Goal: Information Seeking & Learning: Find specific fact

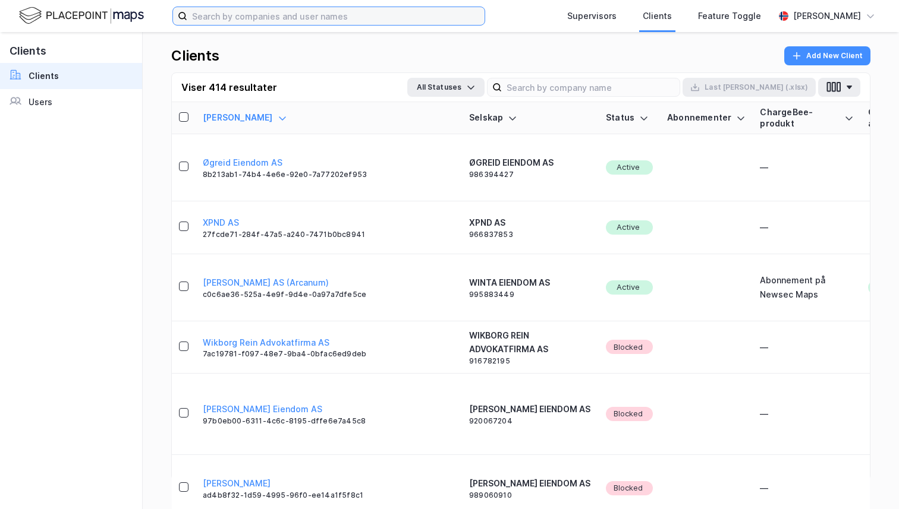
click at [272, 12] on input at bounding box center [335, 16] width 297 height 18
click at [102, 15] on img at bounding box center [81, 15] width 125 height 21
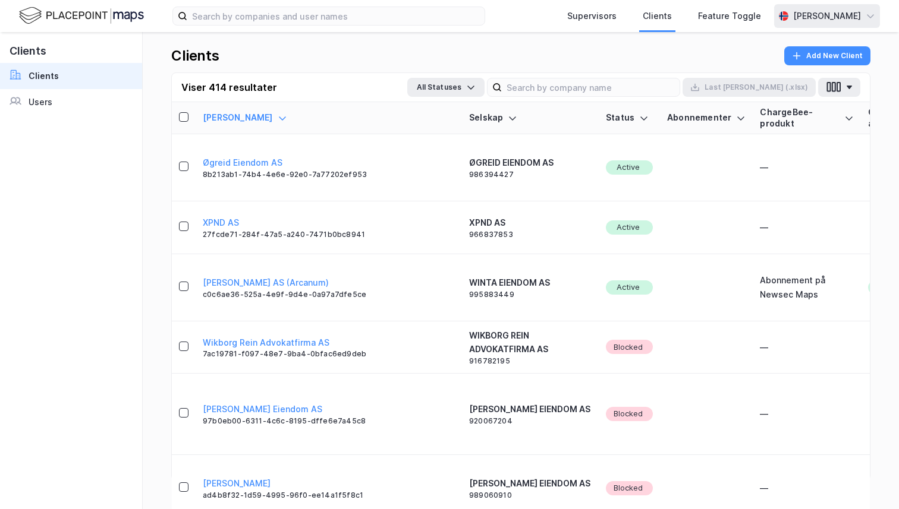
click at [806, 17] on div "[PERSON_NAME]" at bounding box center [827, 16] width 68 height 14
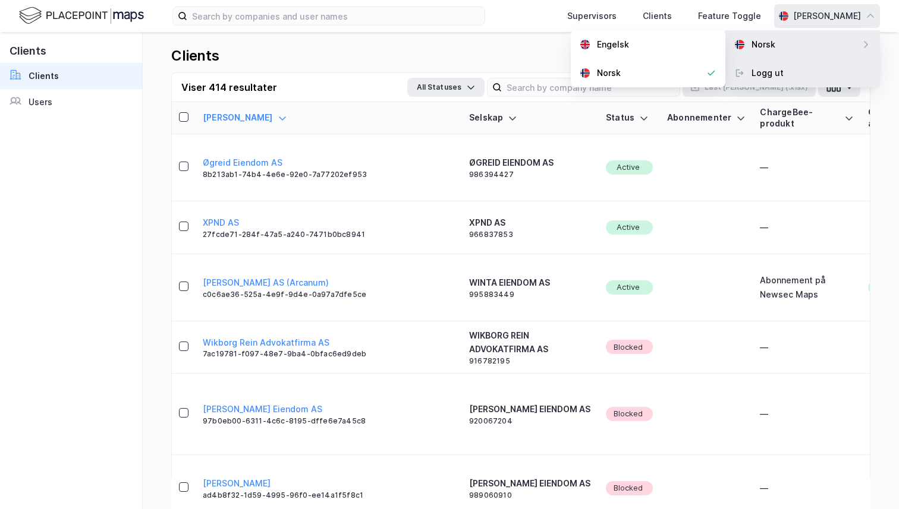
click at [779, 74] on div "Logg ut" at bounding box center [767, 73] width 32 height 14
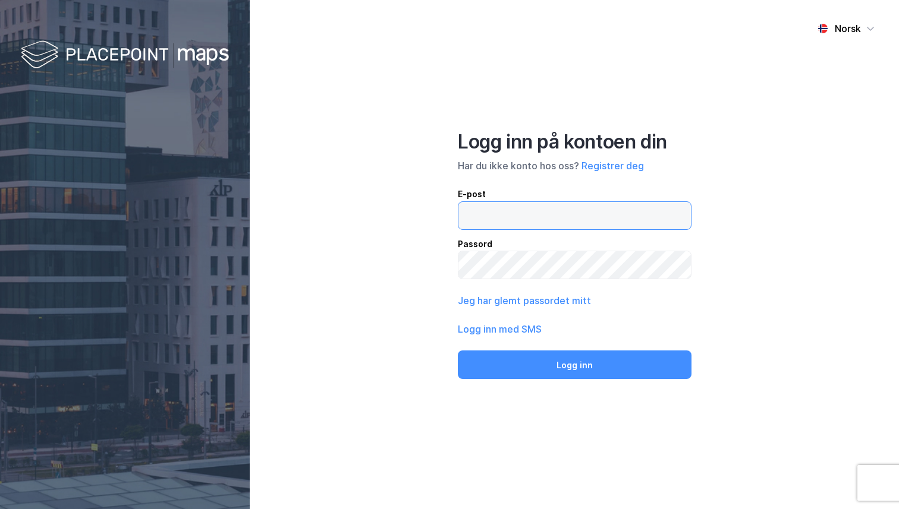
click at [498, 222] on input "email" at bounding box center [574, 215] width 232 height 27
type input "andreas+admin@newsecmaps.com"
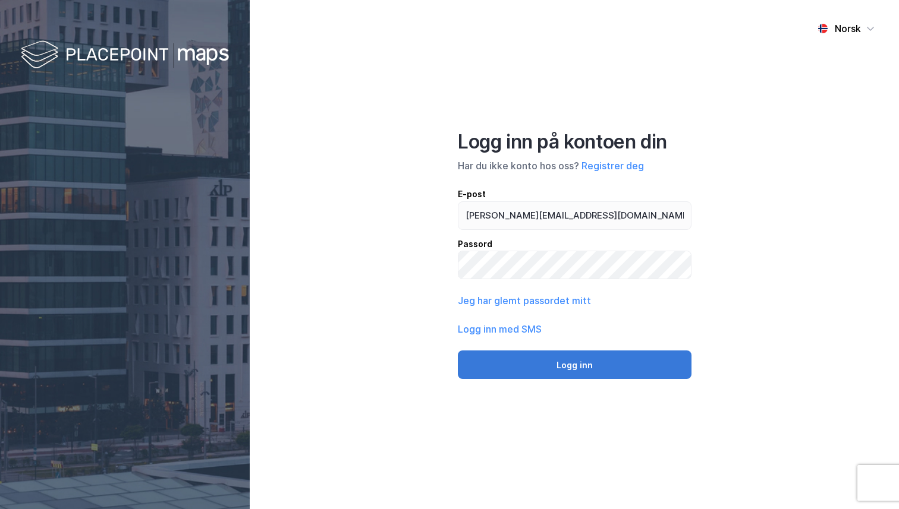
click at [552, 354] on button "Logg inn" at bounding box center [575, 365] width 234 height 29
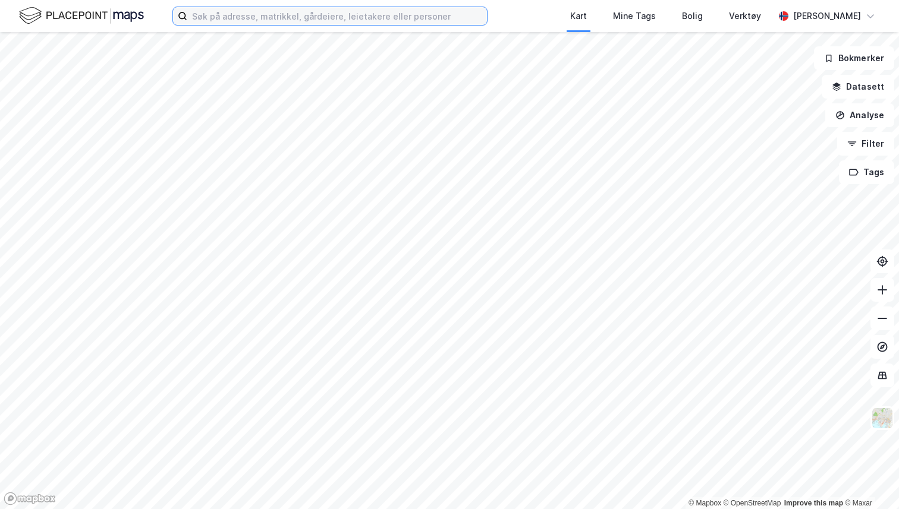
click at [268, 22] on input at bounding box center [337, 16] width 300 height 18
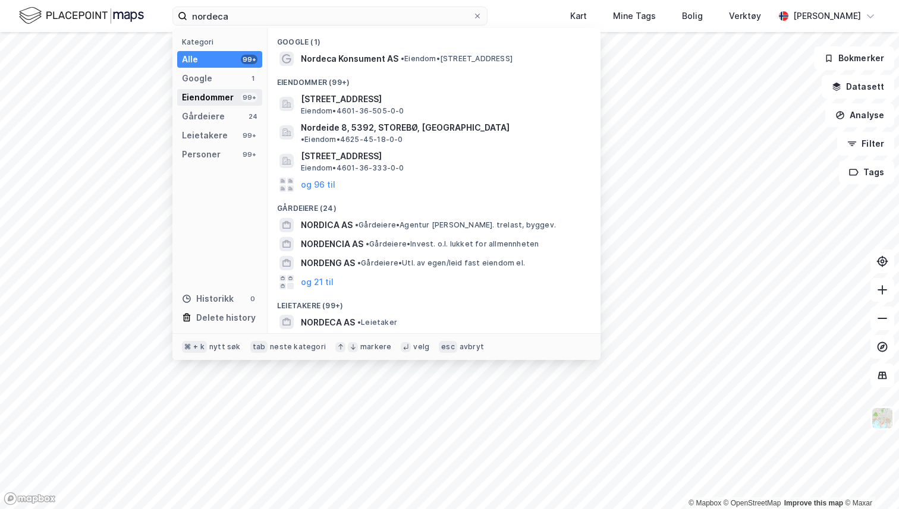
click at [217, 99] on div "Eiendommer" at bounding box center [208, 97] width 52 height 14
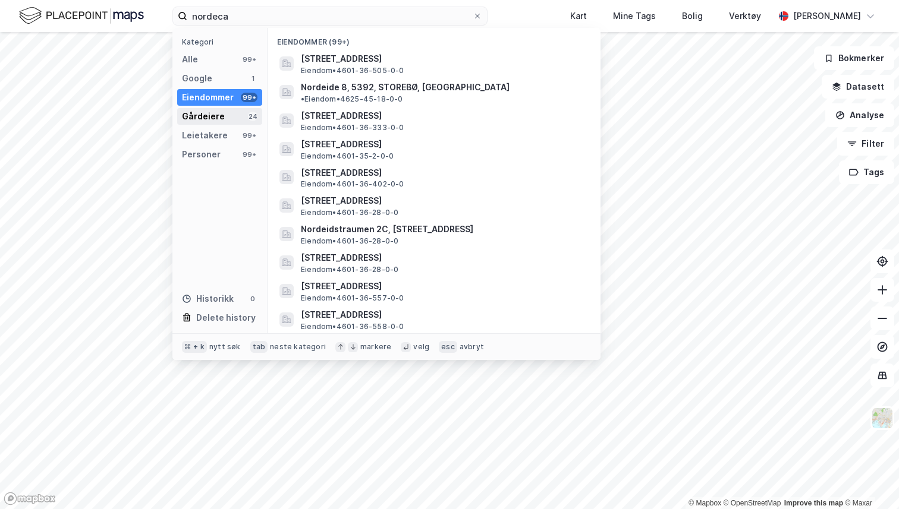
click at [228, 121] on div "Gårdeiere 24" at bounding box center [219, 116] width 85 height 17
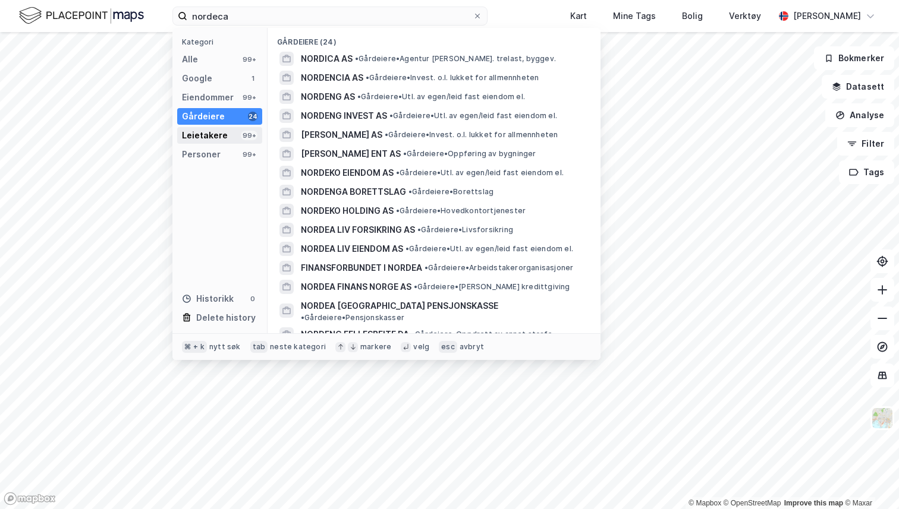
click at [228, 129] on div "Leietakere 99+" at bounding box center [219, 135] width 85 height 17
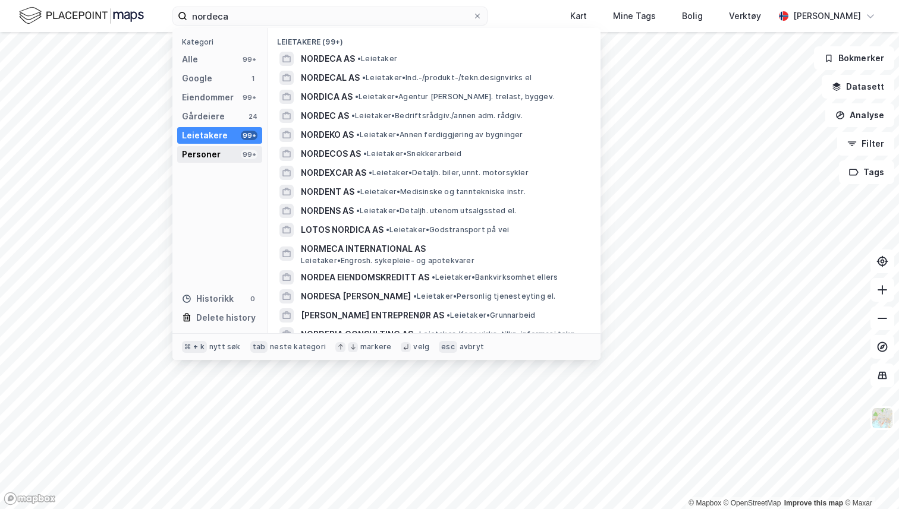
click at [226, 147] on div "Personer 99+" at bounding box center [219, 154] width 85 height 17
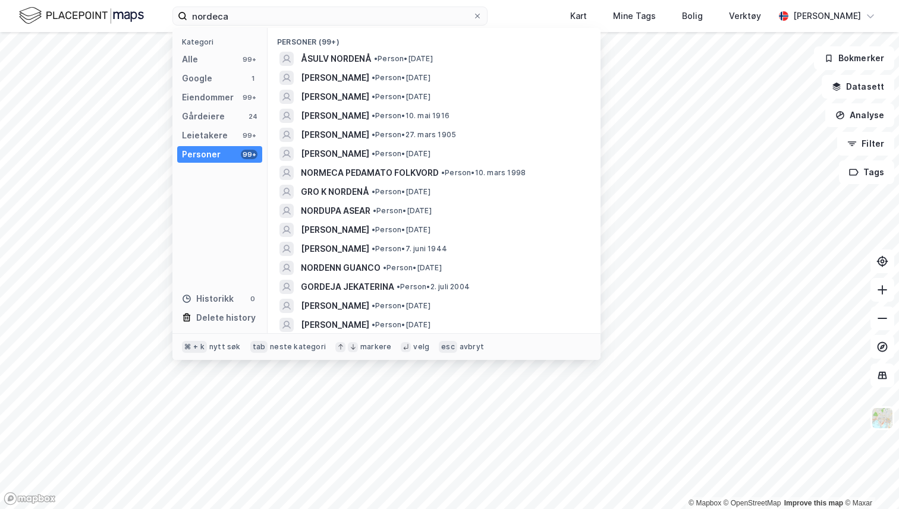
click at [224, 125] on div "Kategori Alle 99+ Google 1 Eiendommer 99+ Gårdeiere 24 Leietakere 99+ Personer …" at bounding box center [219, 181] width 95 height 306
click at [268, 18] on input "nordeca" at bounding box center [329, 16] width 285 height 18
click at [228, 115] on div "Gårdeiere 25" at bounding box center [219, 116] width 85 height 17
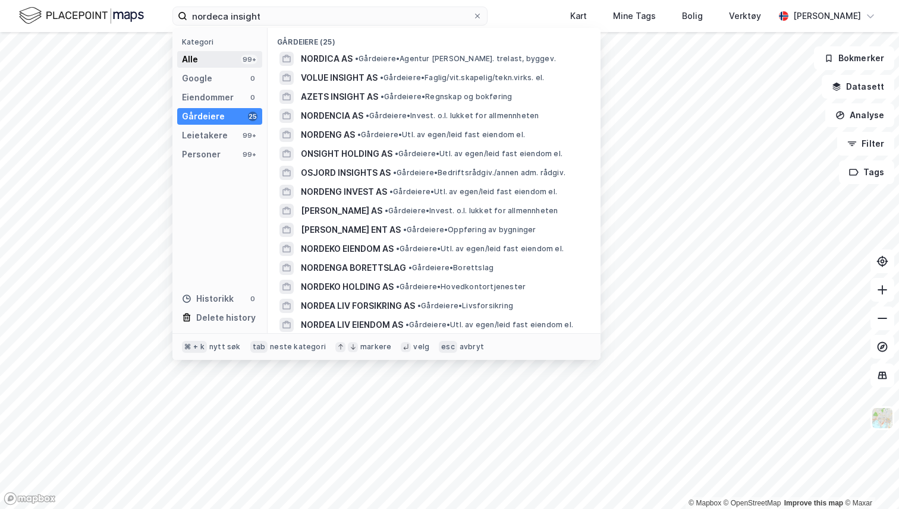
click at [243, 60] on div "99+" at bounding box center [249, 60] width 17 height 10
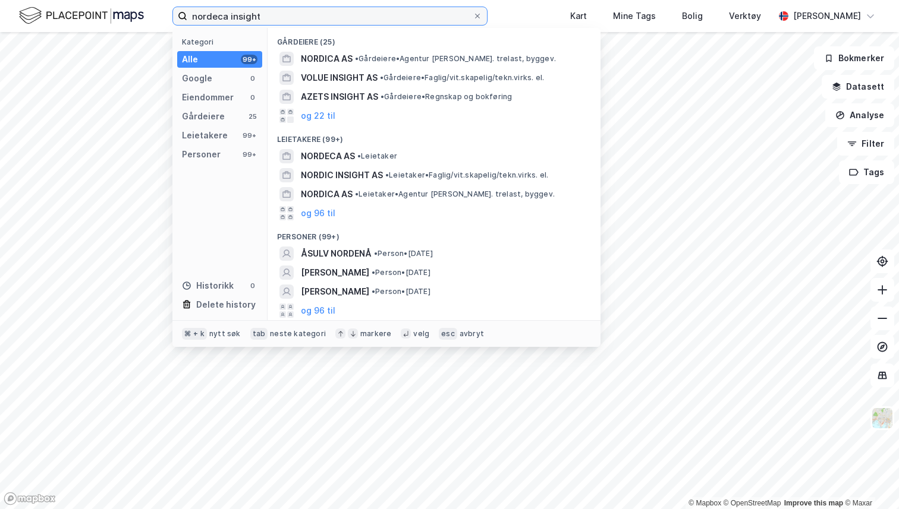
click at [281, 21] on input "nordeca insight" at bounding box center [329, 16] width 285 height 18
click at [222, 14] on input "nordeca insight" at bounding box center [329, 16] width 285 height 18
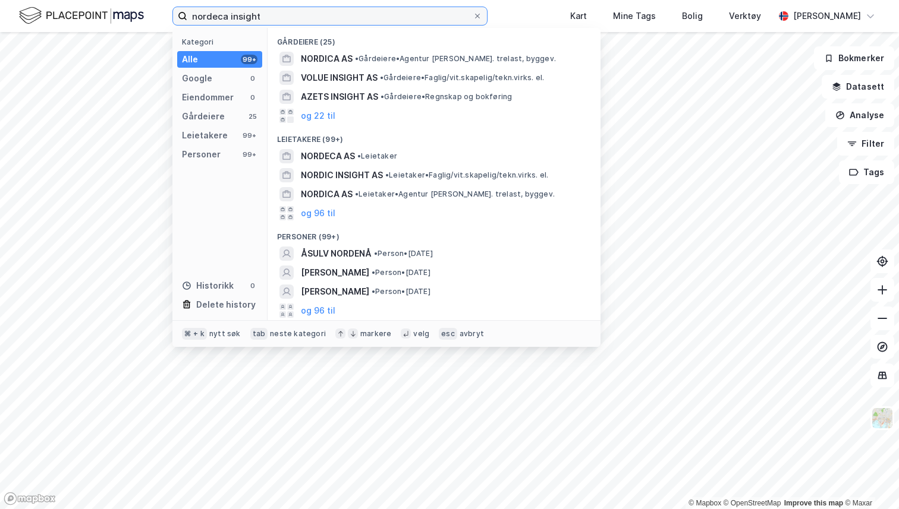
click at [222, 14] on input "nordeca insight" at bounding box center [329, 16] width 285 height 18
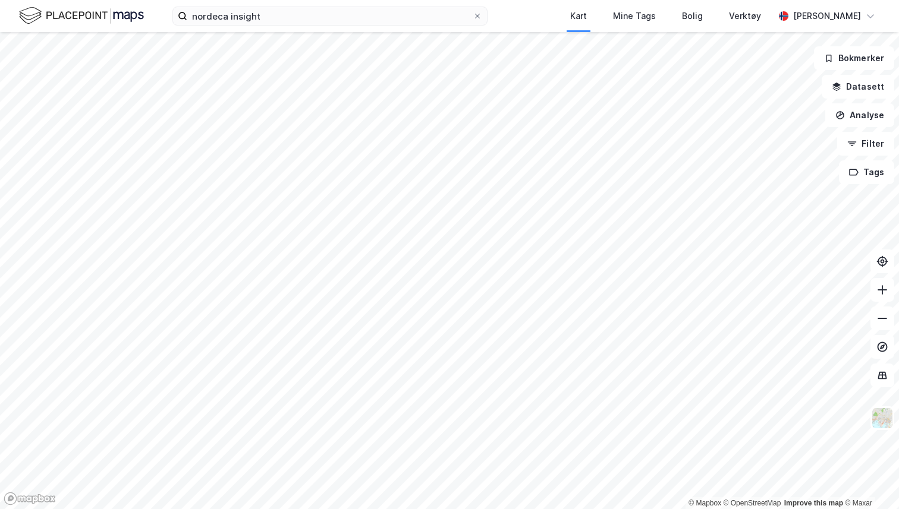
click at [535, 4] on div "nordeca insight Kart Mine Tags Bolig Verktøy Andreas Vestadmin" at bounding box center [449, 16] width 899 height 32
click at [386, 20] on input "nordeca insight" at bounding box center [329, 16] width 285 height 18
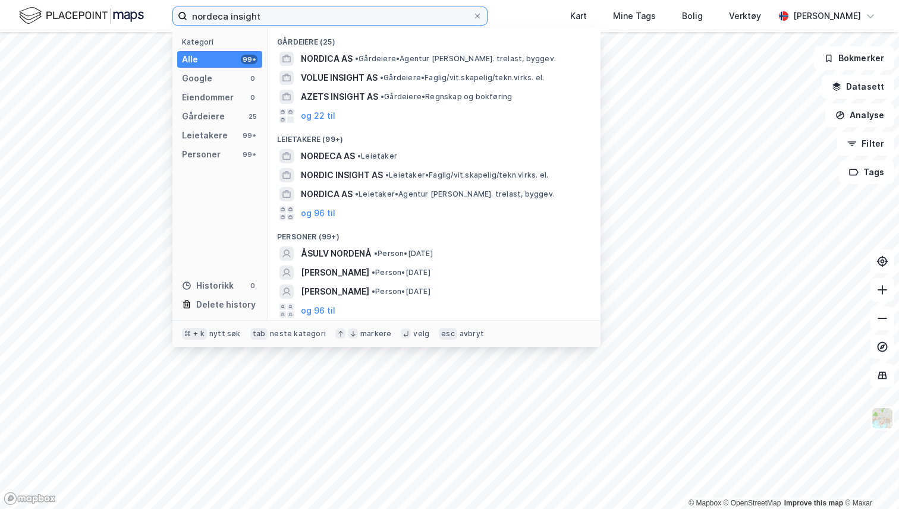
click at [386, 20] on input "nordeca insight" at bounding box center [329, 16] width 285 height 18
click at [345, 20] on input "nordeca insight" at bounding box center [329, 16] width 285 height 18
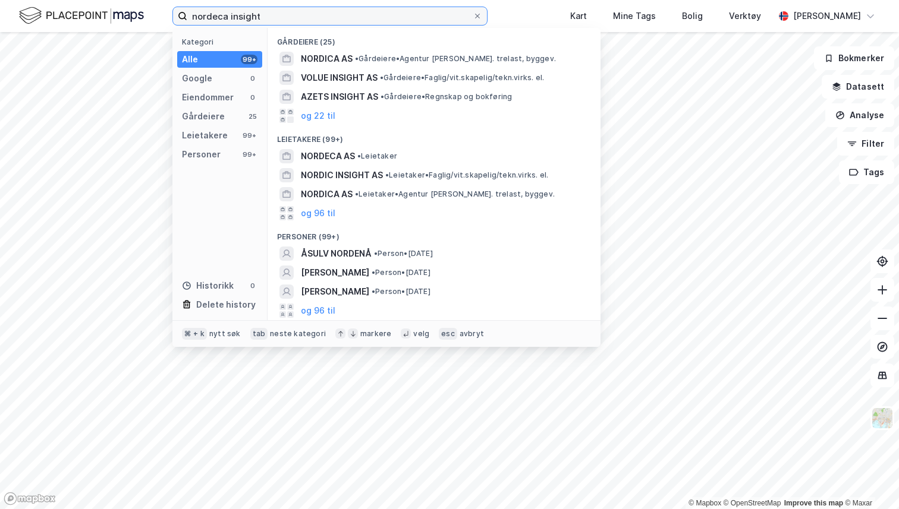
click at [345, 20] on input "nordeca insight" at bounding box center [329, 16] width 285 height 18
click at [410, 8] on input "nordeca insight" at bounding box center [329, 16] width 285 height 18
click at [287, 21] on input "nordeca insight" at bounding box center [329, 16] width 285 height 18
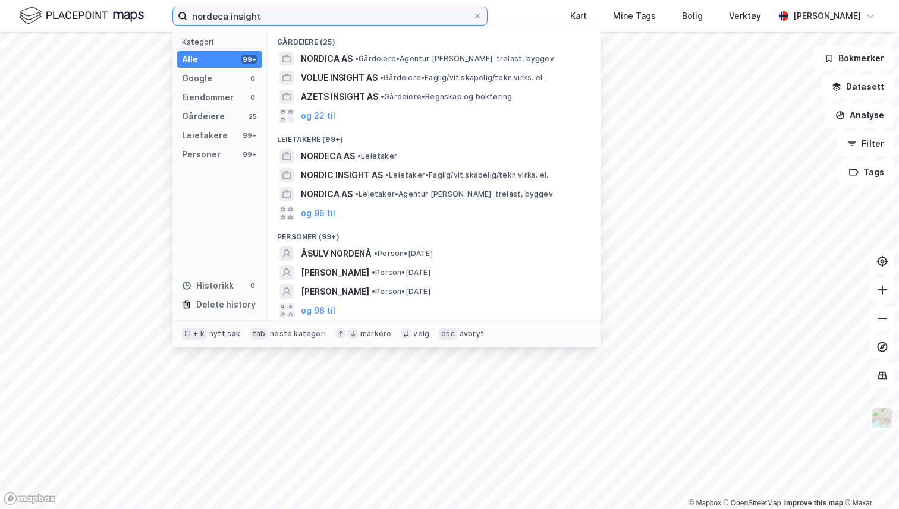
click at [287, 21] on input "nordeca insight" at bounding box center [329, 16] width 285 height 18
paste input "Eilif S Koch"
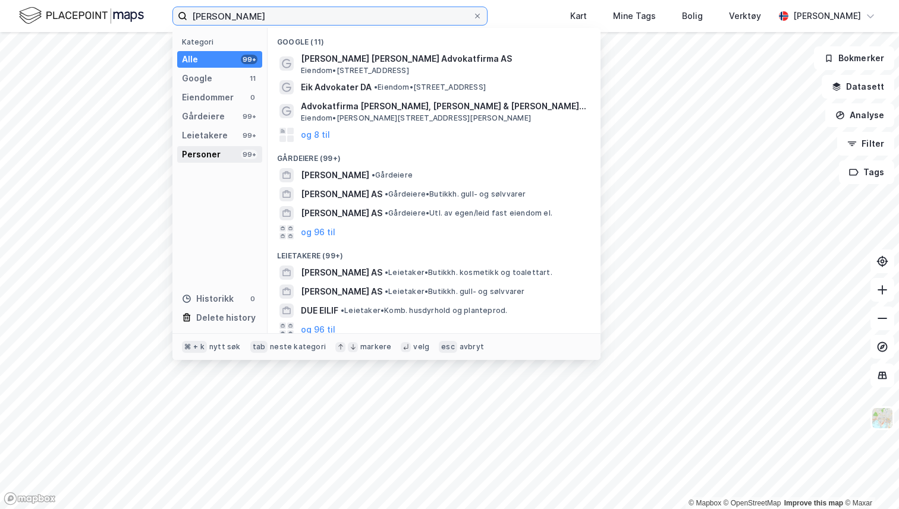
type input "Eilif S Koch"
click at [210, 152] on div "Personer" at bounding box center [201, 154] width 39 height 14
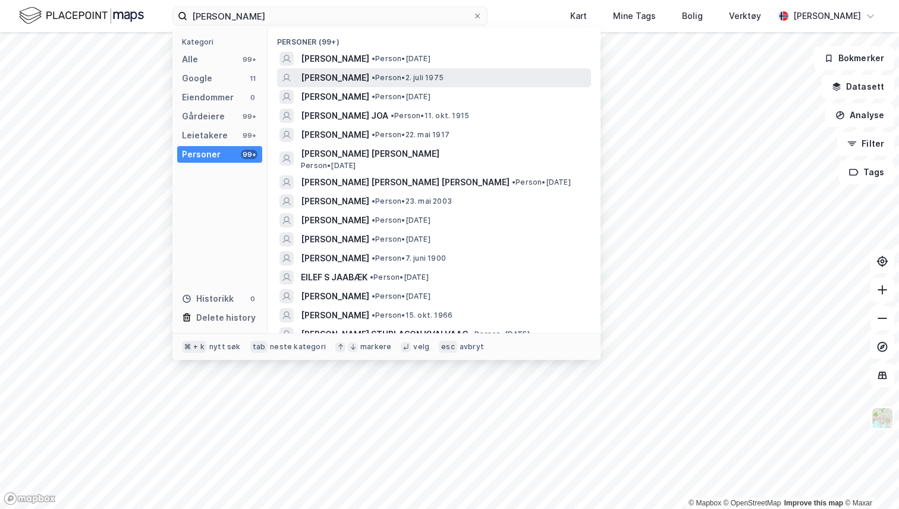
click at [369, 78] on span "EILIF SVERRESØN KOCH" at bounding box center [335, 78] width 68 height 14
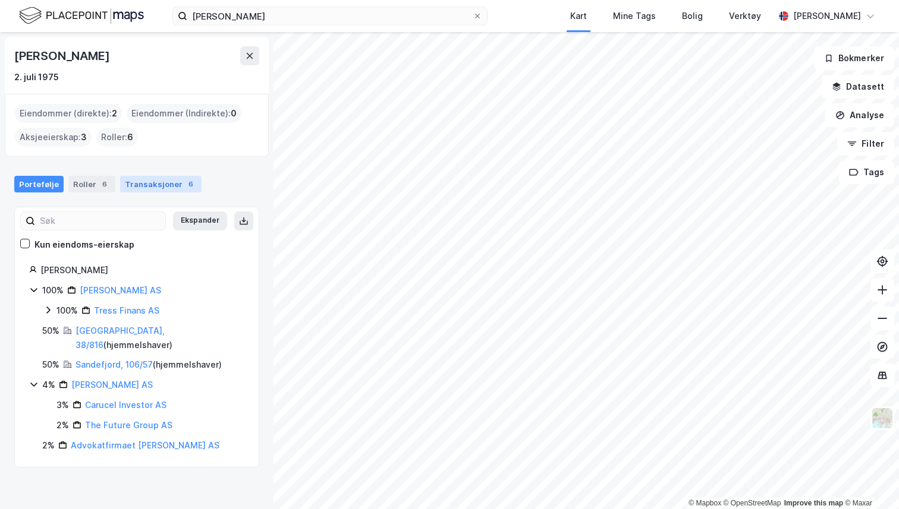
click at [139, 187] on div "Transaksjoner 6" at bounding box center [160, 184] width 81 height 17
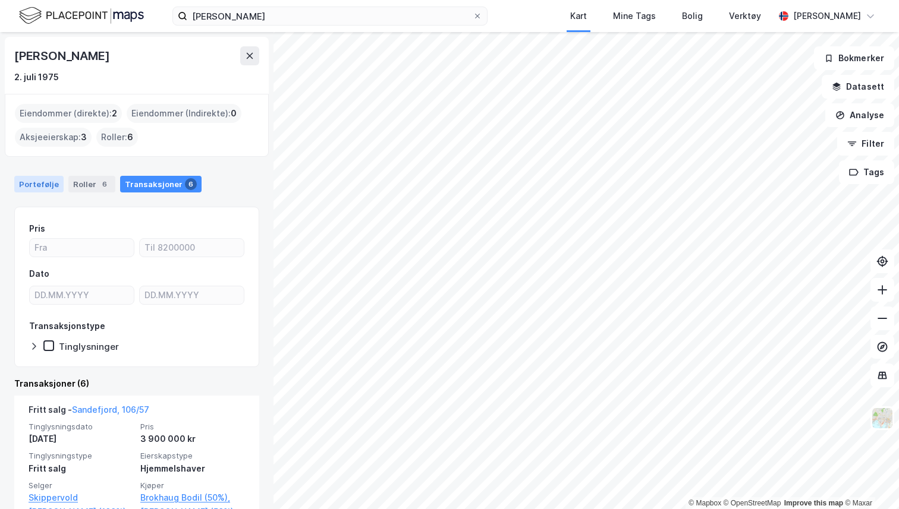
click at [48, 181] on div "Portefølje" at bounding box center [38, 184] width 49 height 17
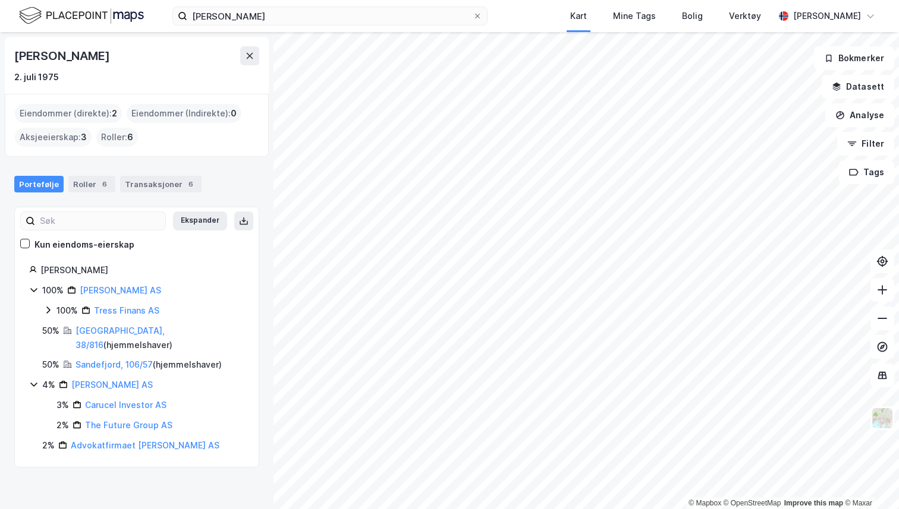
click at [43, 312] on div "100% Esk Finans AS 100% Tress Finans AS" at bounding box center [136, 301] width 215 height 34
click at [46, 312] on icon at bounding box center [48, 311] width 10 height 10
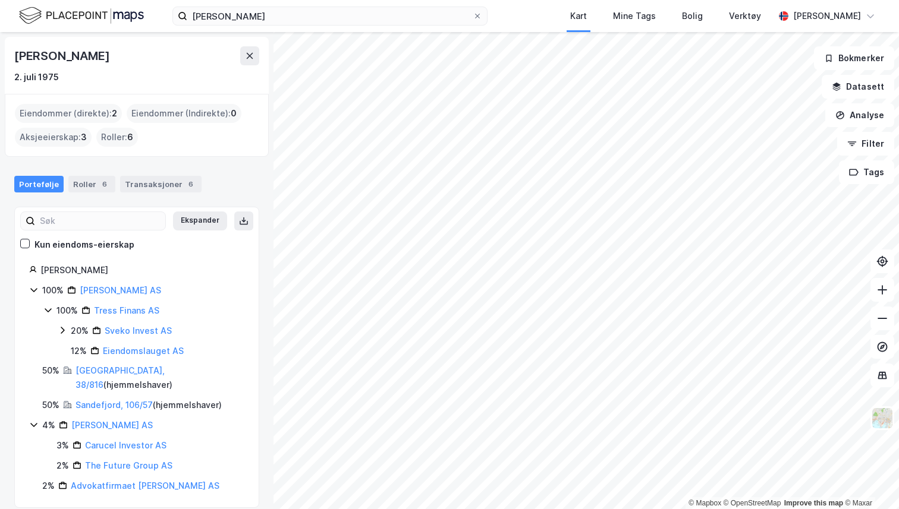
click at [67, 332] on div "20% Sveko Invest AS" at bounding box center [151, 331] width 187 height 14
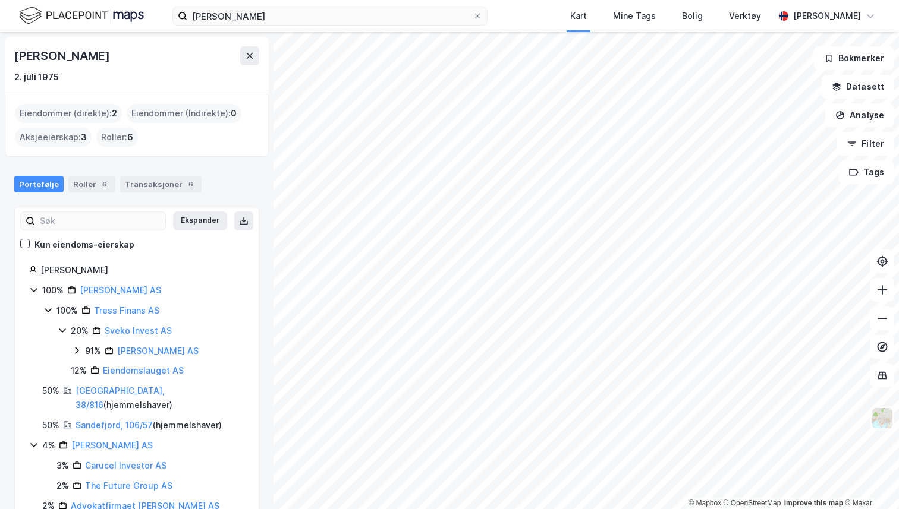
click at [70, 376] on div "12% Eiendomslauget AS" at bounding box center [151, 371] width 187 height 14
click at [133, 186] on div "Transaksjoner 6" at bounding box center [160, 184] width 81 height 17
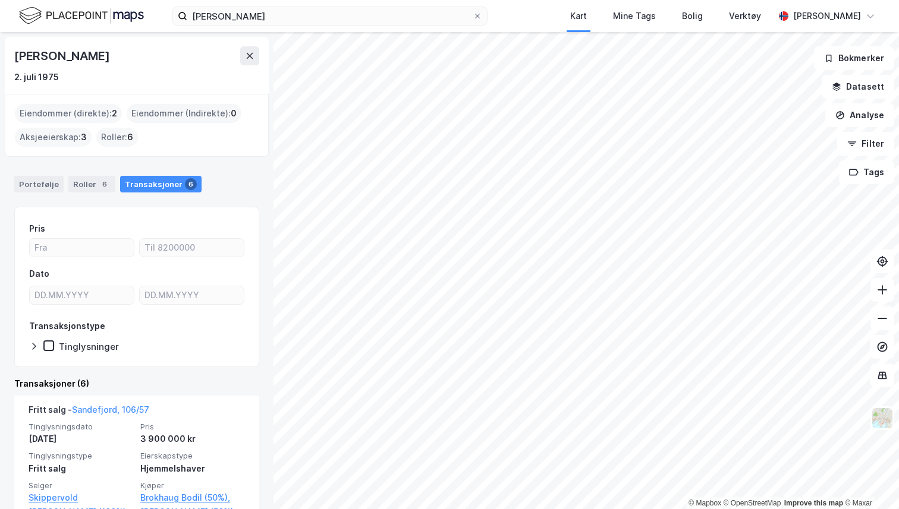
click at [94, 56] on div "Eilif Sverresøn Koch" at bounding box center [62, 55] width 97 height 19
